Goal: Check status

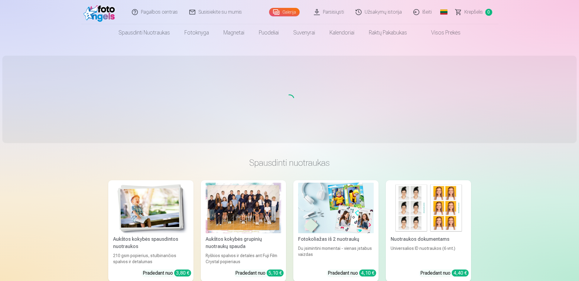
click at [368, 12] on link "Užsakymų istorija" at bounding box center [379, 12] width 58 height 24
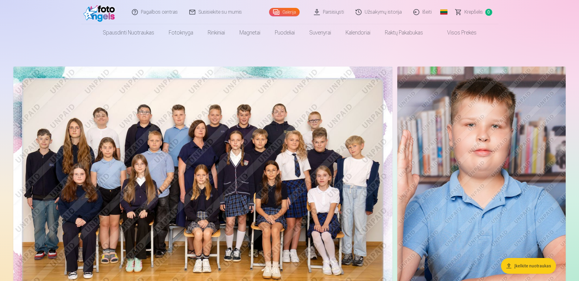
click at [389, 14] on link "Užsakymų istorija" at bounding box center [379, 12] width 58 height 24
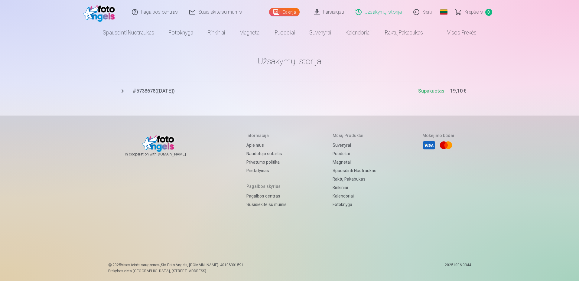
click at [173, 103] on main "Užsakymų istorija # 5738678 ( 29.09.2025 ) Supakuotas 19,10 €" at bounding box center [289, 78] width 353 height 74
click at [160, 95] on button "# 5738678 ( 29.09.2025 ) Supakuotas 19,10 €" at bounding box center [289, 91] width 353 height 20
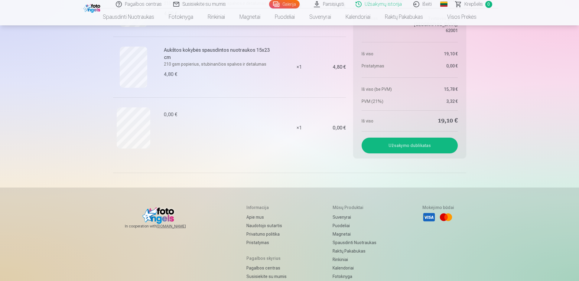
scroll to position [242, 0]
